Goal: Register for event/course

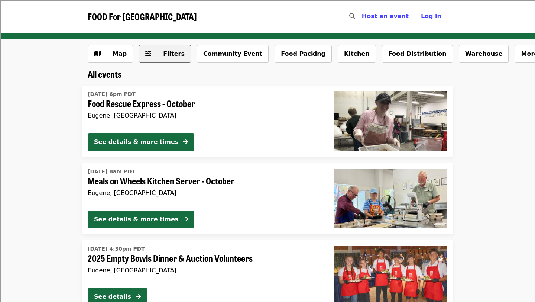
click at [163, 53] on span "Filters" at bounding box center [174, 53] width 22 height 7
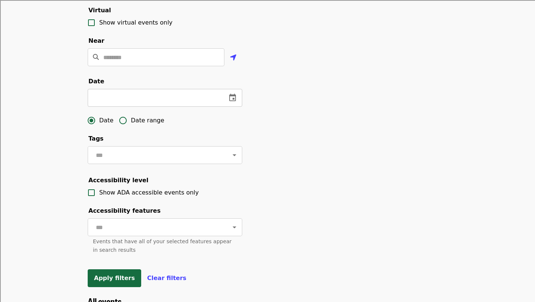
scroll to position [175, 0]
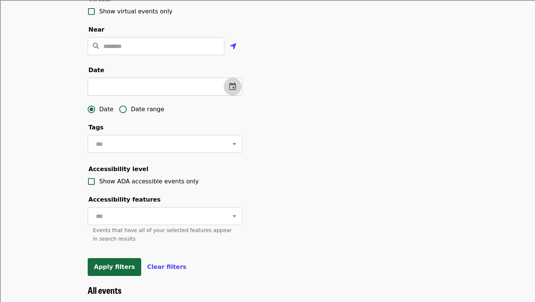
click at [232, 83] on icon "change date" at bounding box center [232, 85] width 7 height 7
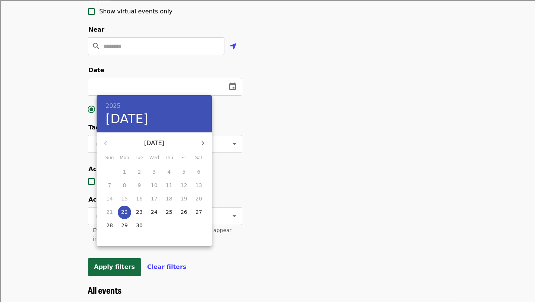
click at [137, 209] on p "23" at bounding box center [139, 211] width 7 height 7
type input "**********"
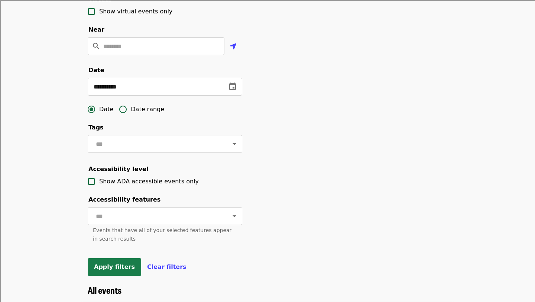
click at [114, 270] on button "Apply filters" at bounding box center [114, 267] width 53 height 18
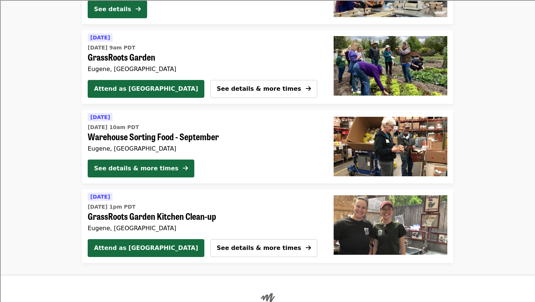
scroll to position [140, 0]
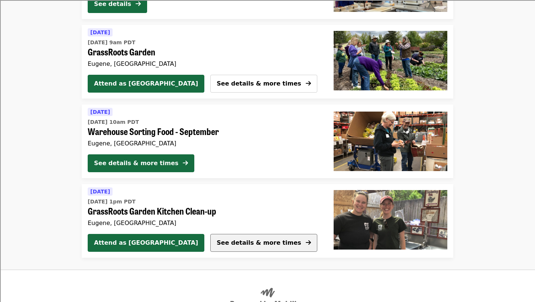
click at [210, 247] on button "See details & more times" at bounding box center [263, 243] width 107 height 18
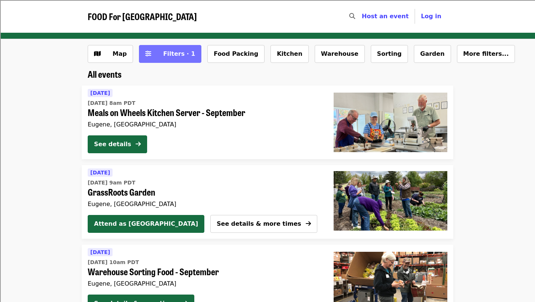
click at [170, 51] on span "Filters · 1" at bounding box center [179, 53] width 32 height 7
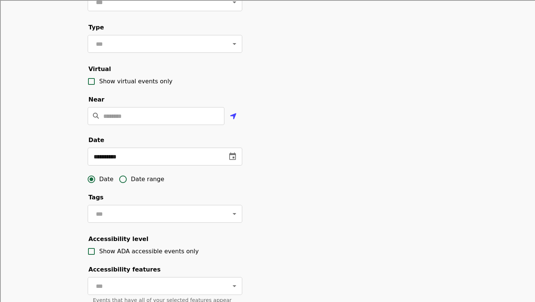
scroll to position [107, 0]
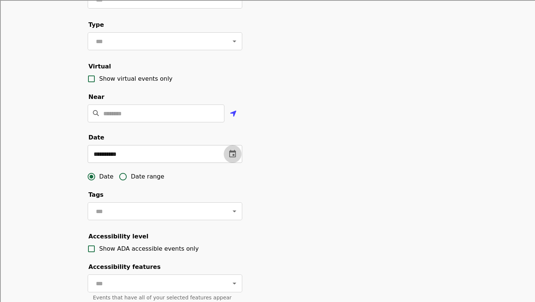
click at [235, 153] on icon "change date" at bounding box center [232, 153] width 9 height 9
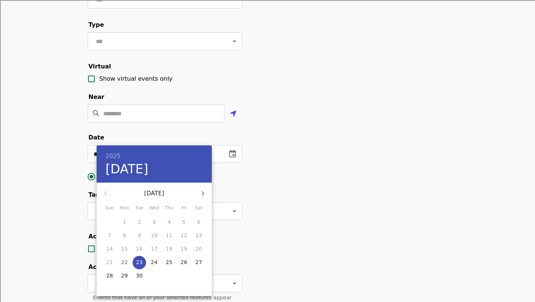
click at [139, 264] on p "23" at bounding box center [139, 261] width 7 height 7
